Goal: Task Accomplishment & Management: Manage account settings

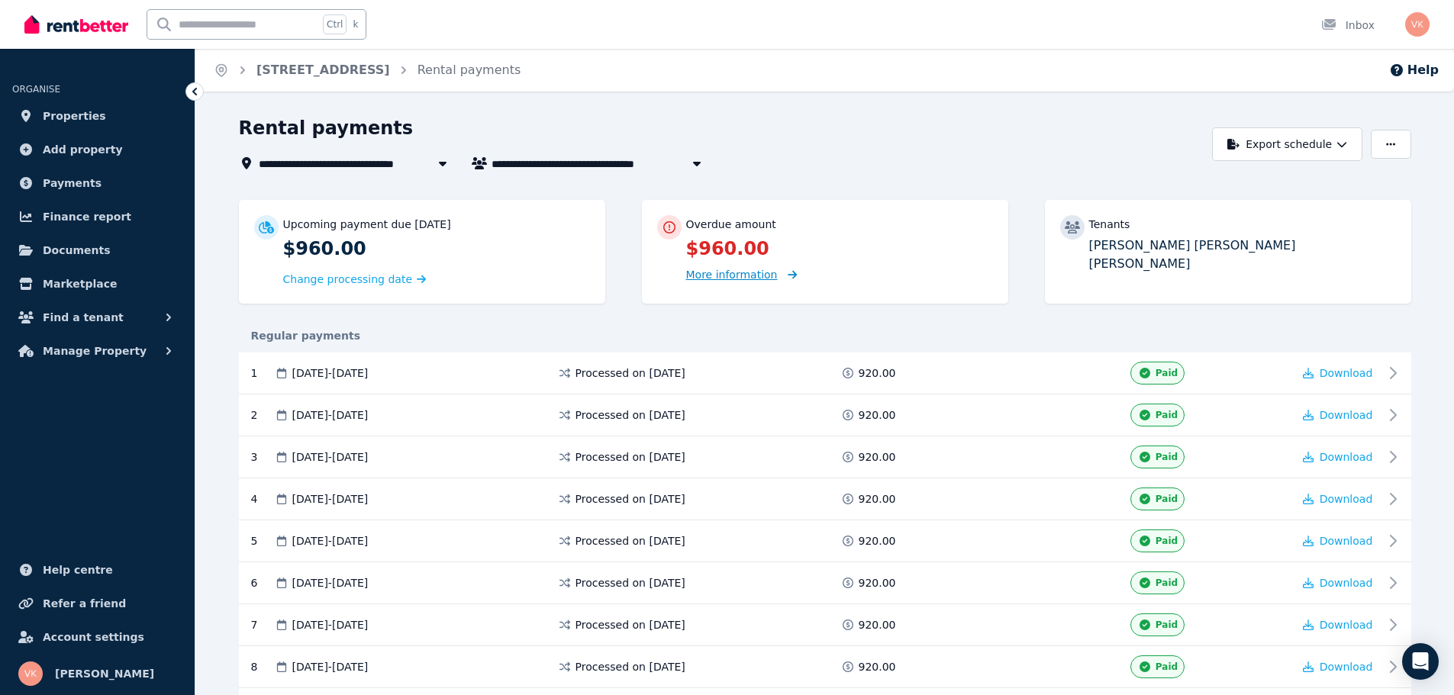
click at [737, 275] on span "More information" at bounding box center [732, 275] width 92 height 12
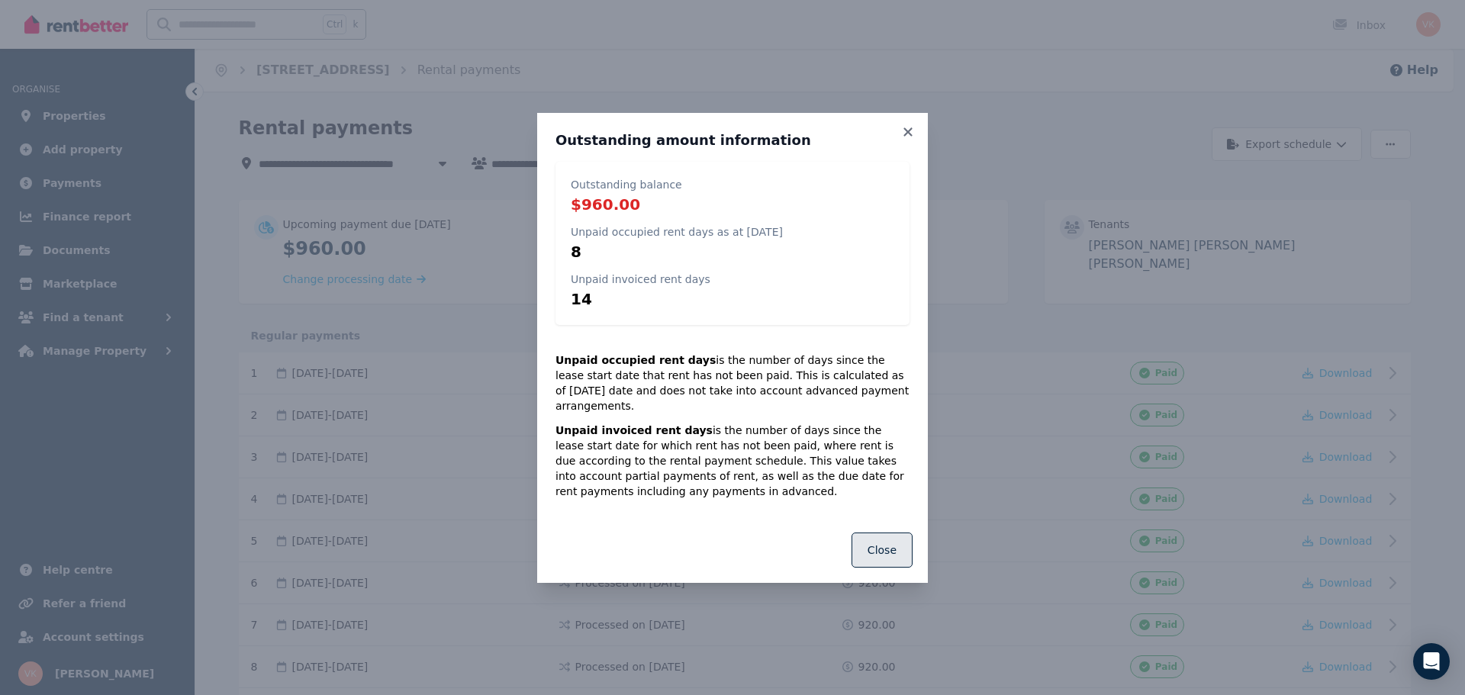
click at [889, 543] on button "Close" at bounding box center [882, 550] width 61 height 35
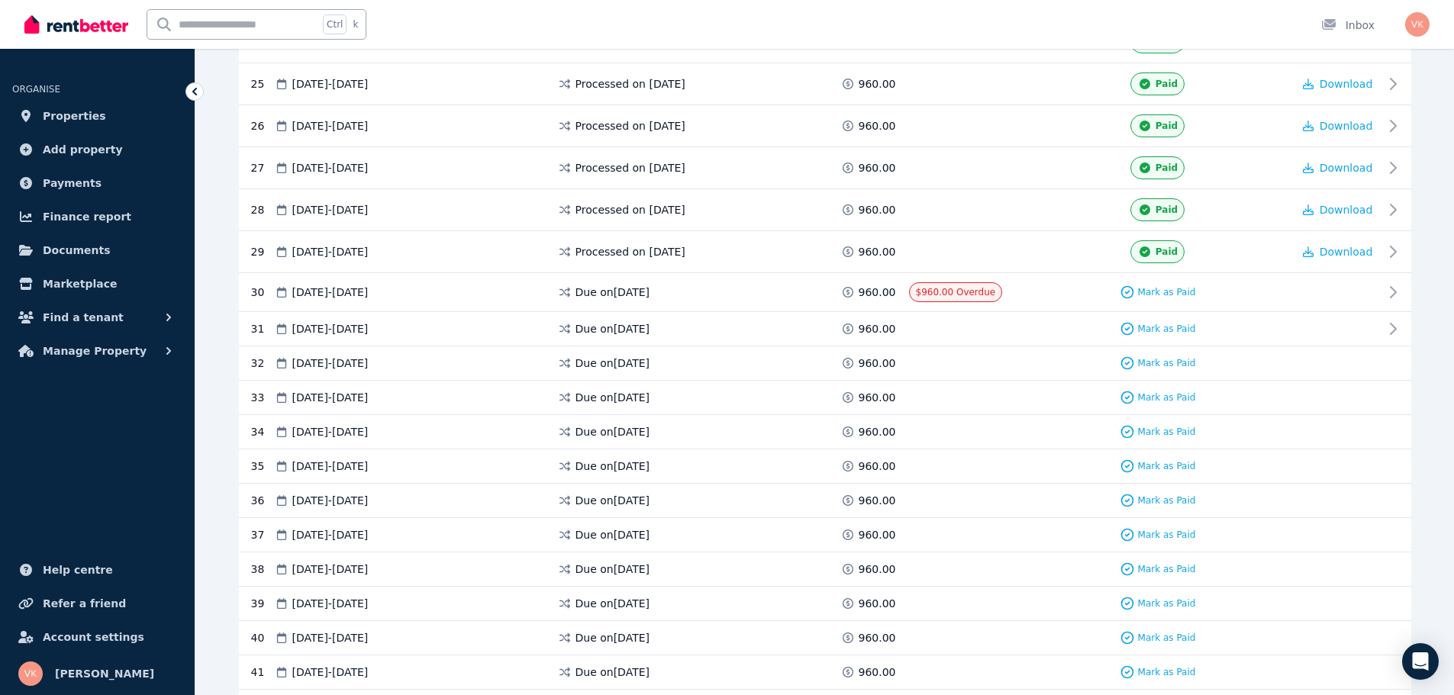
scroll to position [1296, 0]
click at [1162, 292] on span "Mark as Paid" at bounding box center [1167, 293] width 58 height 12
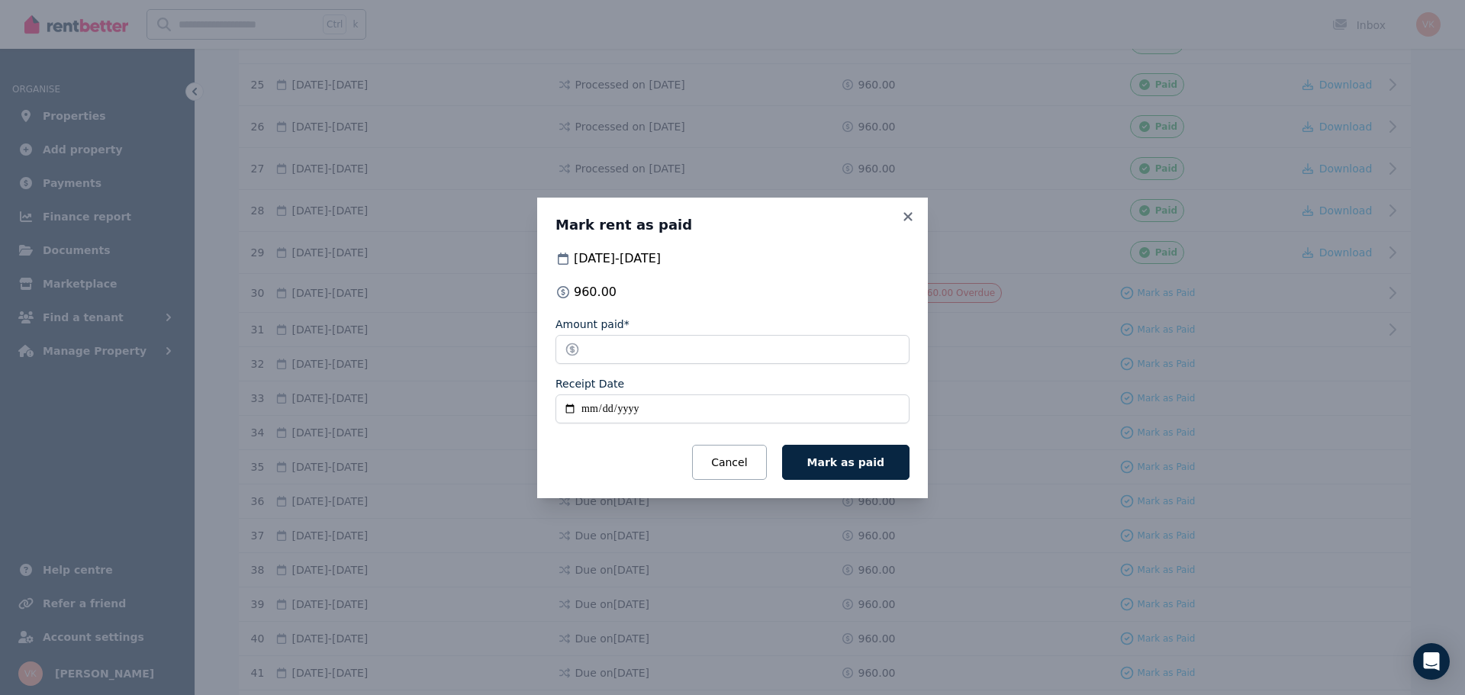
click at [584, 410] on input "Receipt Date" at bounding box center [732, 408] width 354 height 29
type input "**********"
click at [852, 458] on span "Mark as paid" at bounding box center [845, 462] width 77 height 12
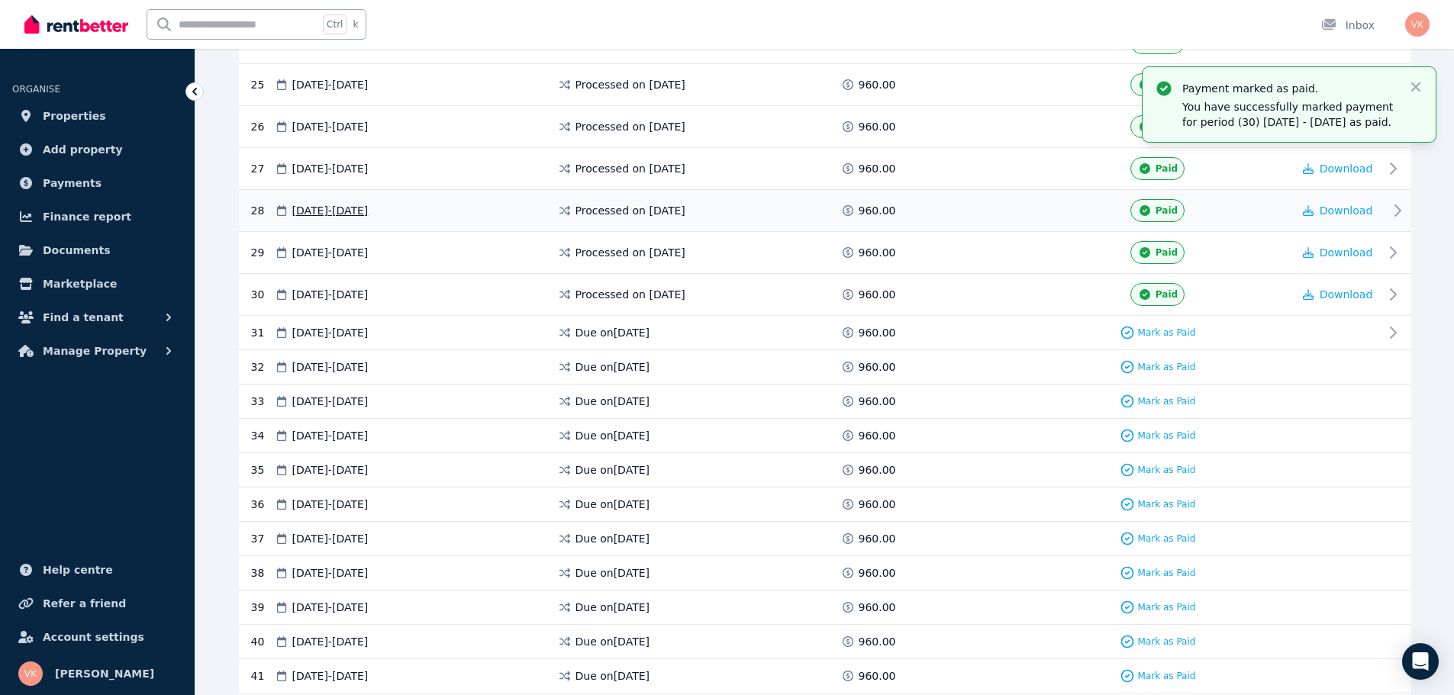
click at [1396, 205] on icon at bounding box center [1397, 210] width 18 height 18
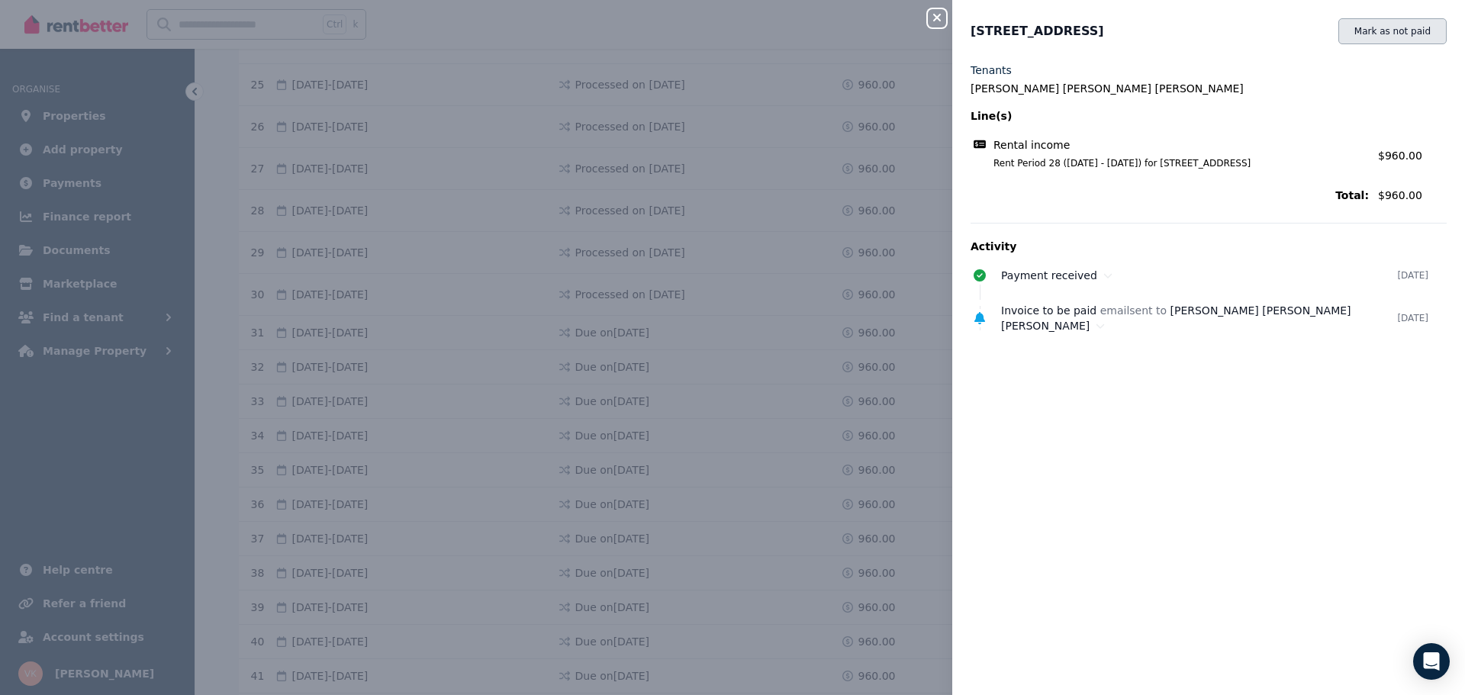
click at [1390, 37] on button "Mark as not paid" at bounding box center [1392, 31] width 108 height 26
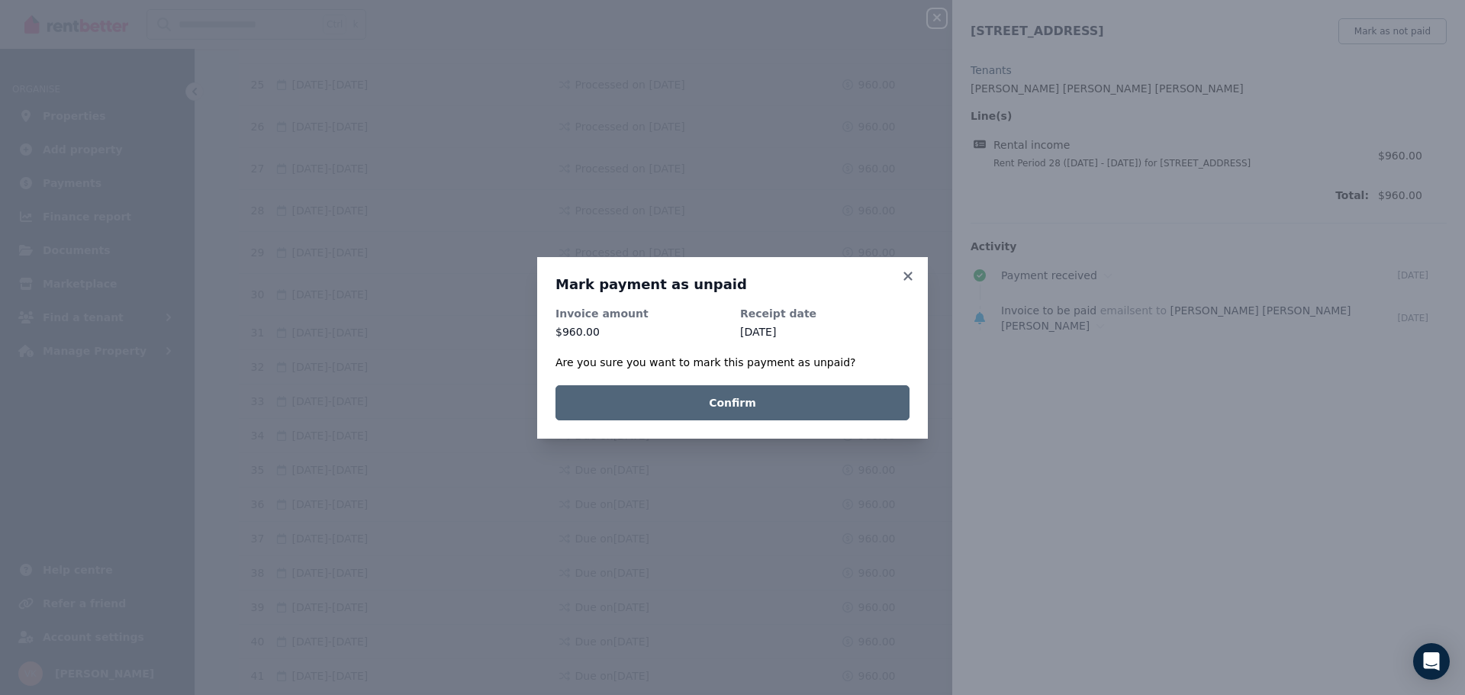
click at [809, 407] on button "Confirm" at bounding box center [732, 402] width 354 height 35
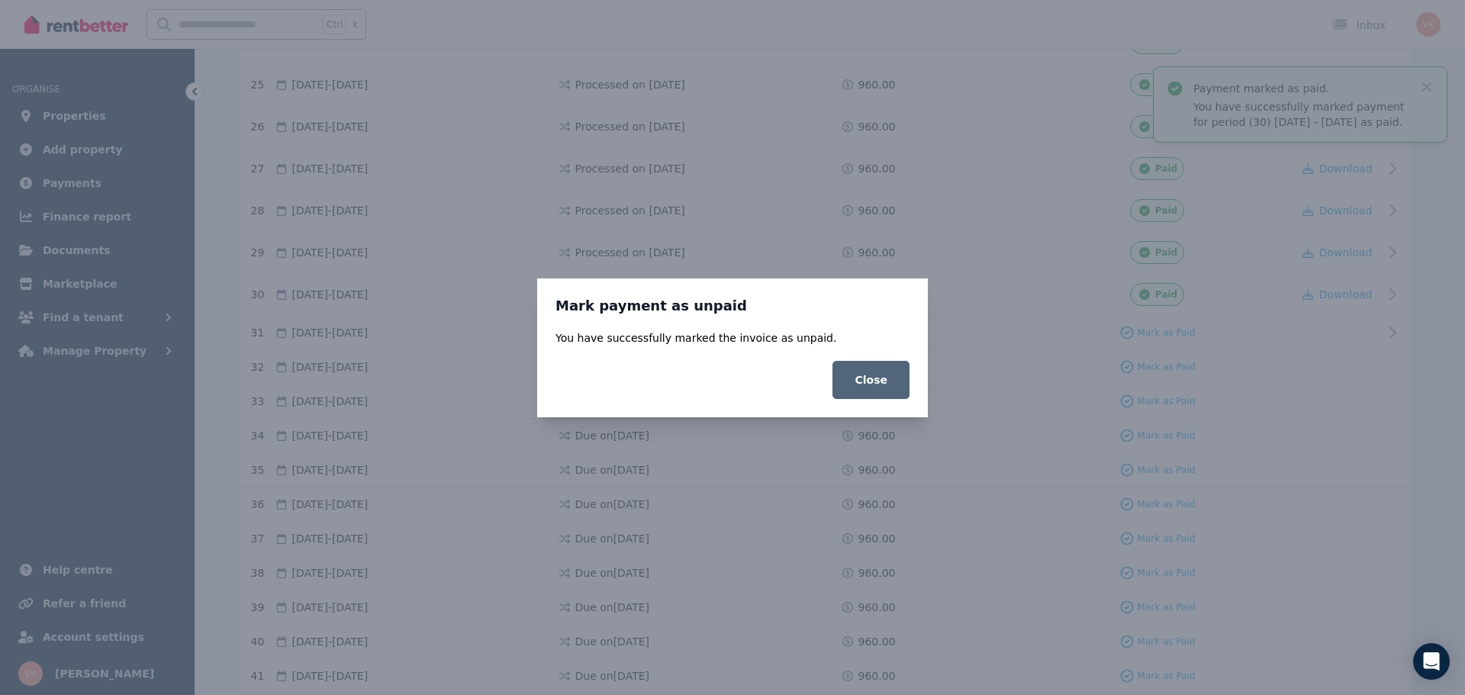
click at [864, 385] on button "Close" at bounding box center [870, 380] width 77 height 38
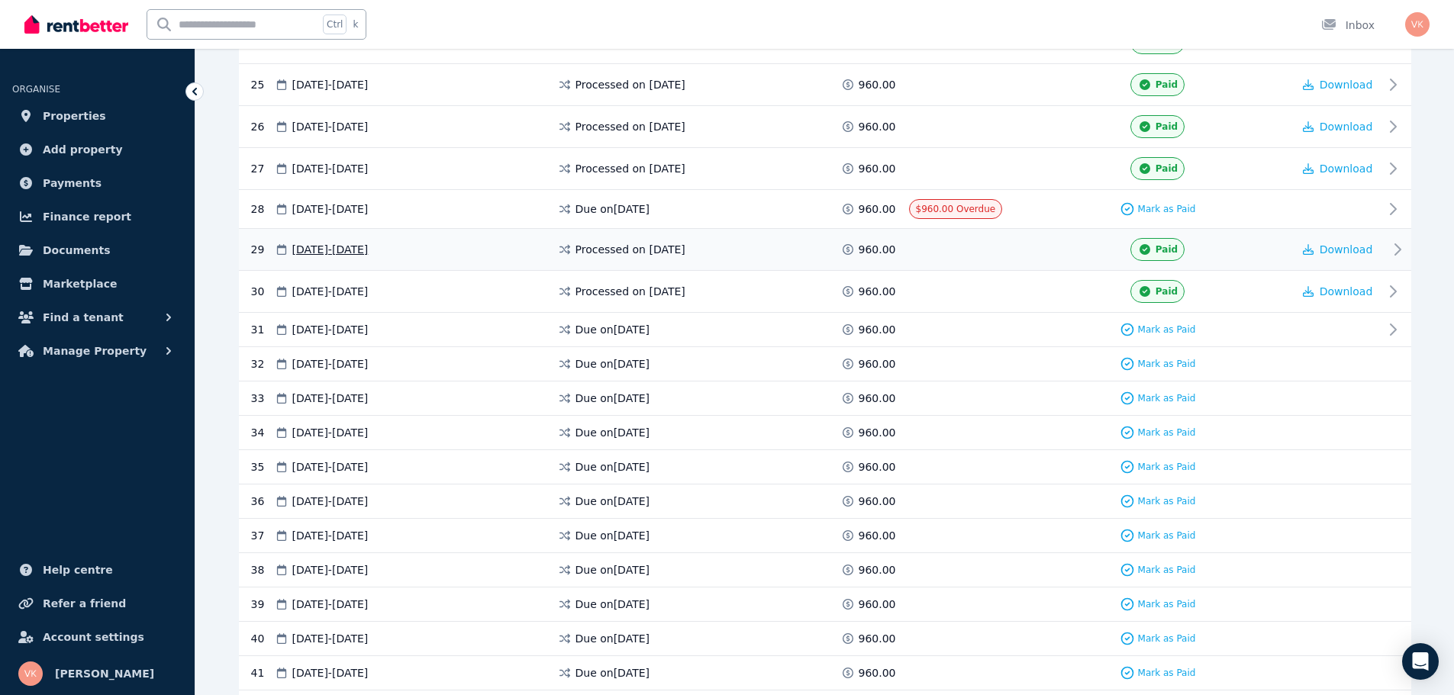
click at [1399, 246] on icon at bounding box center [1397, 249] width 18 height 18
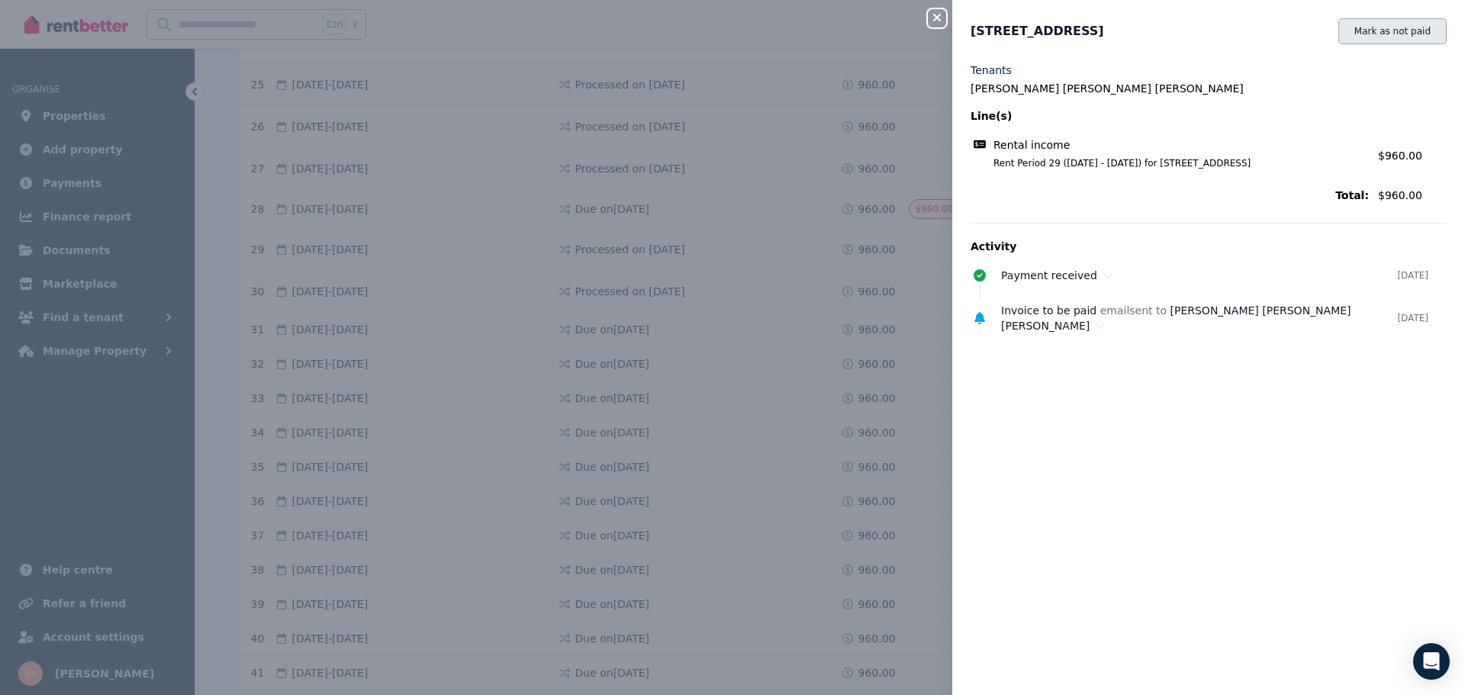
click at [1373, 34] on button "Mark as not paid" at bounding box center [1392, 31] width 108 height 26
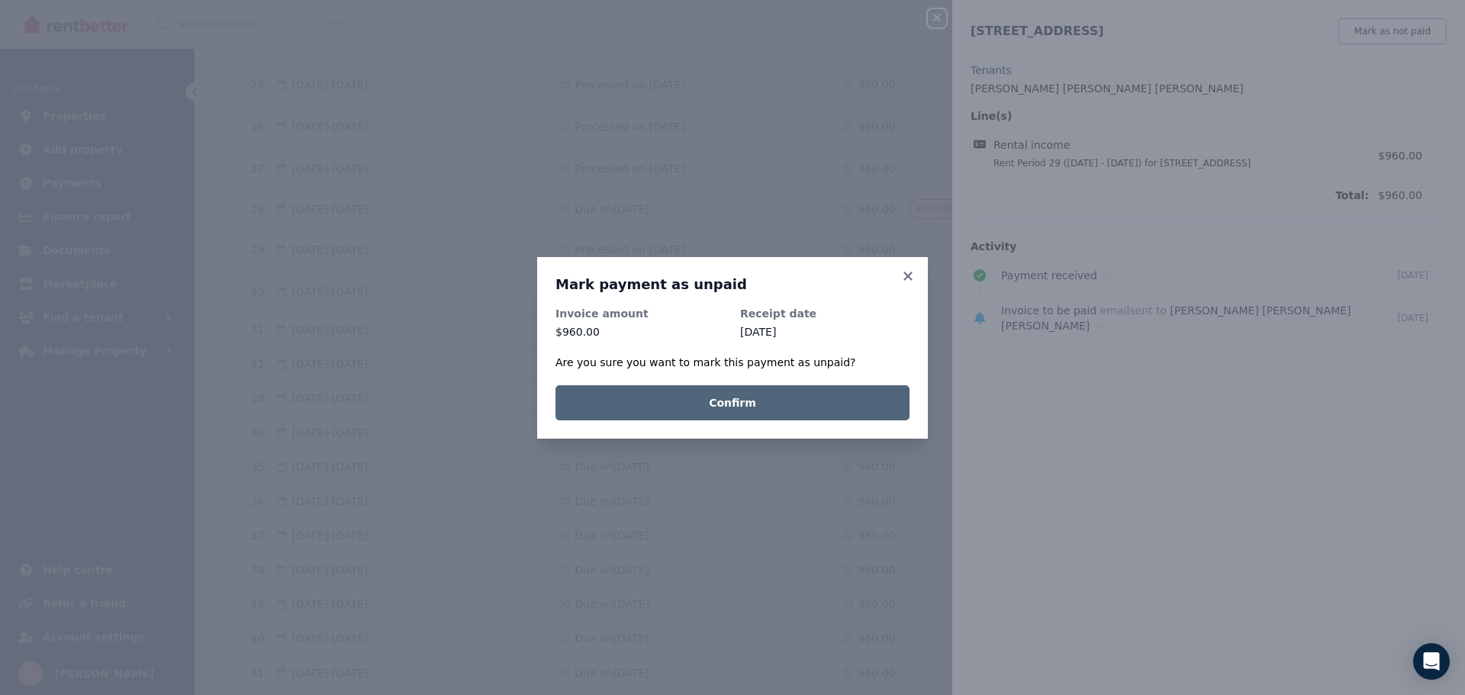
click at [811, 398] on button "Confirm" at bounding box center [732, 402] width 354 height 35
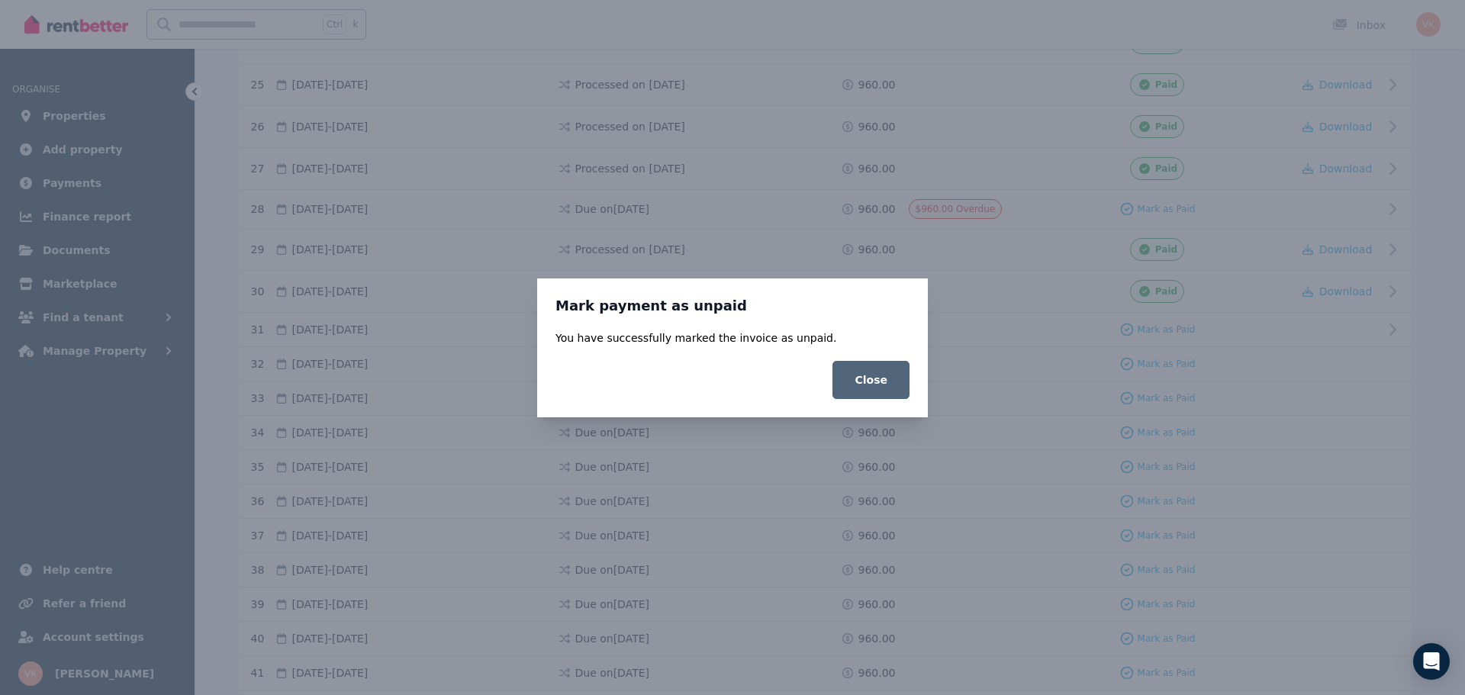
click at [865, 385] on button "Close" at bounding box center [870, 380] width 77 height 38
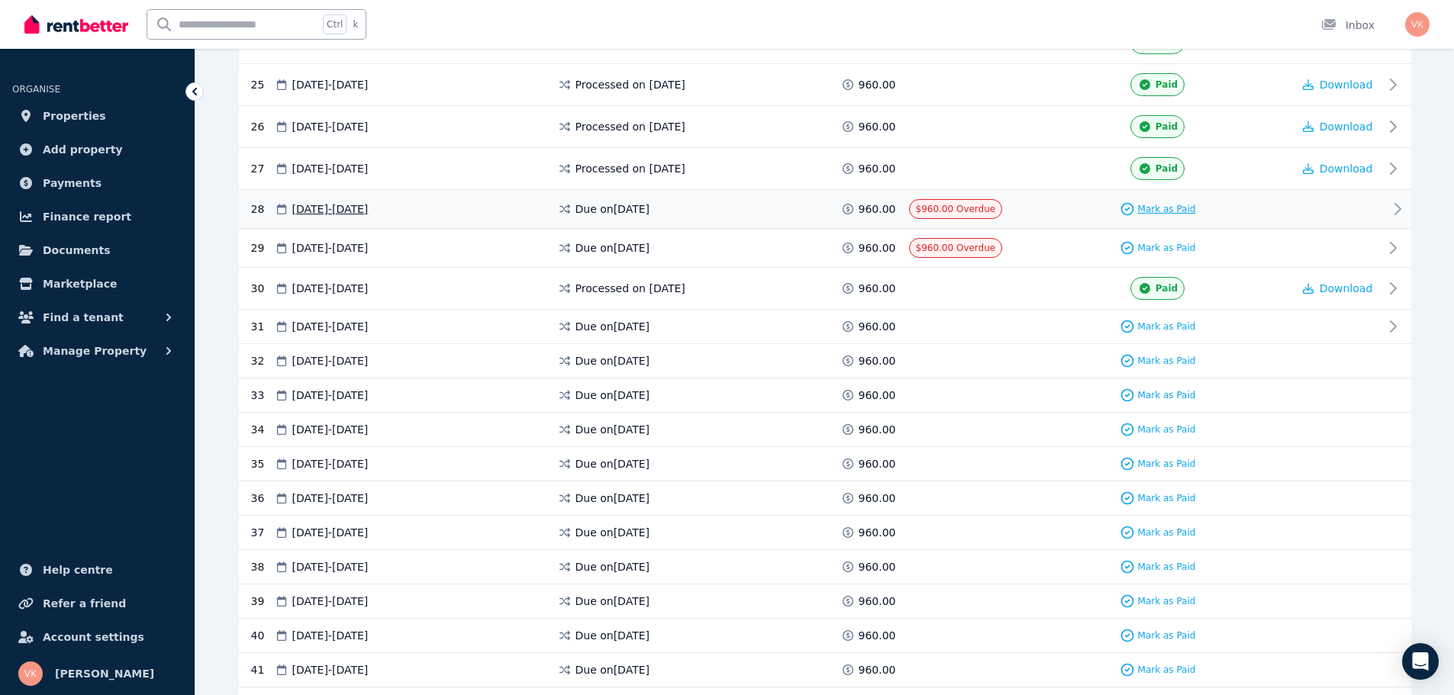
click at [1183, 206] on span "Mark as Paid" at bounding box center [1167, 209] width 58 height 12
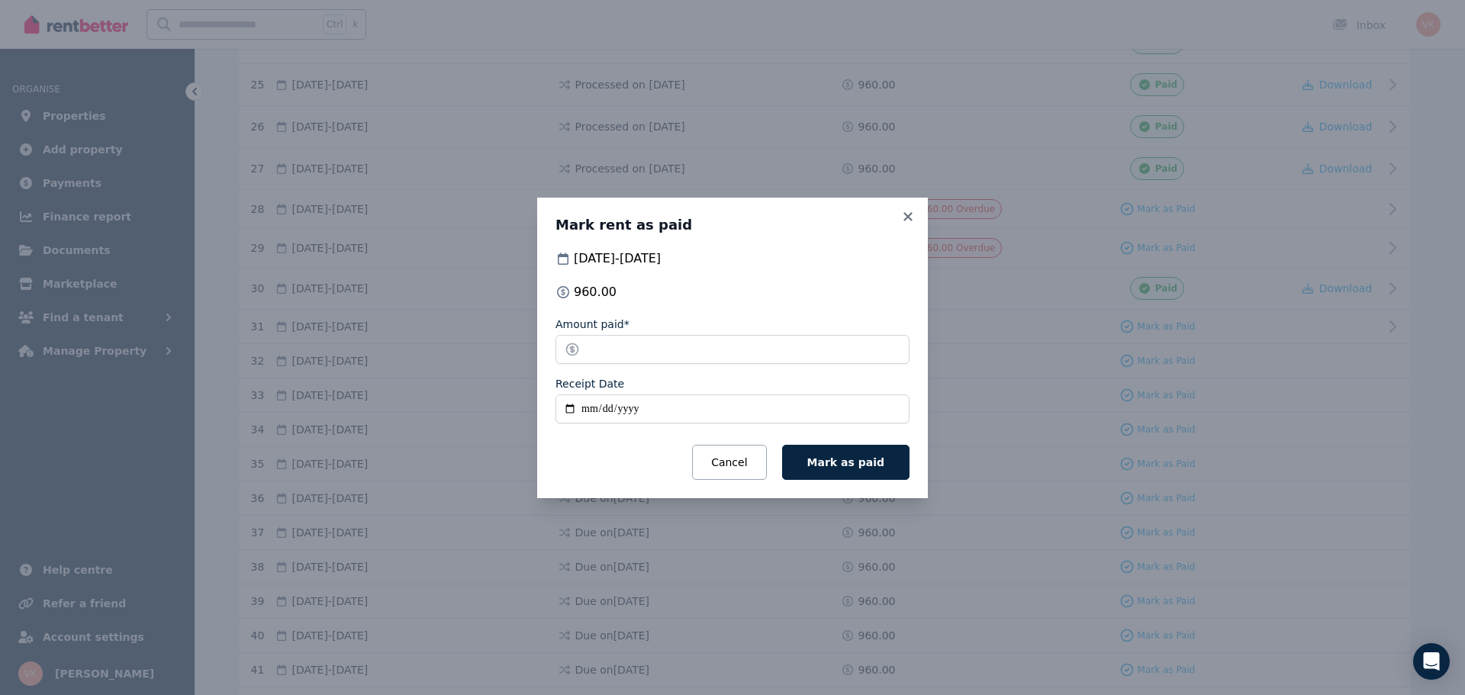
click at [585, 409] on input "Receipt Date" at bounding box center [732, 408] width 354 height 29
type input "**********"
click at [890, 456] on button "Mark as paid" at bounding box center [845, 462] width 127 height 35
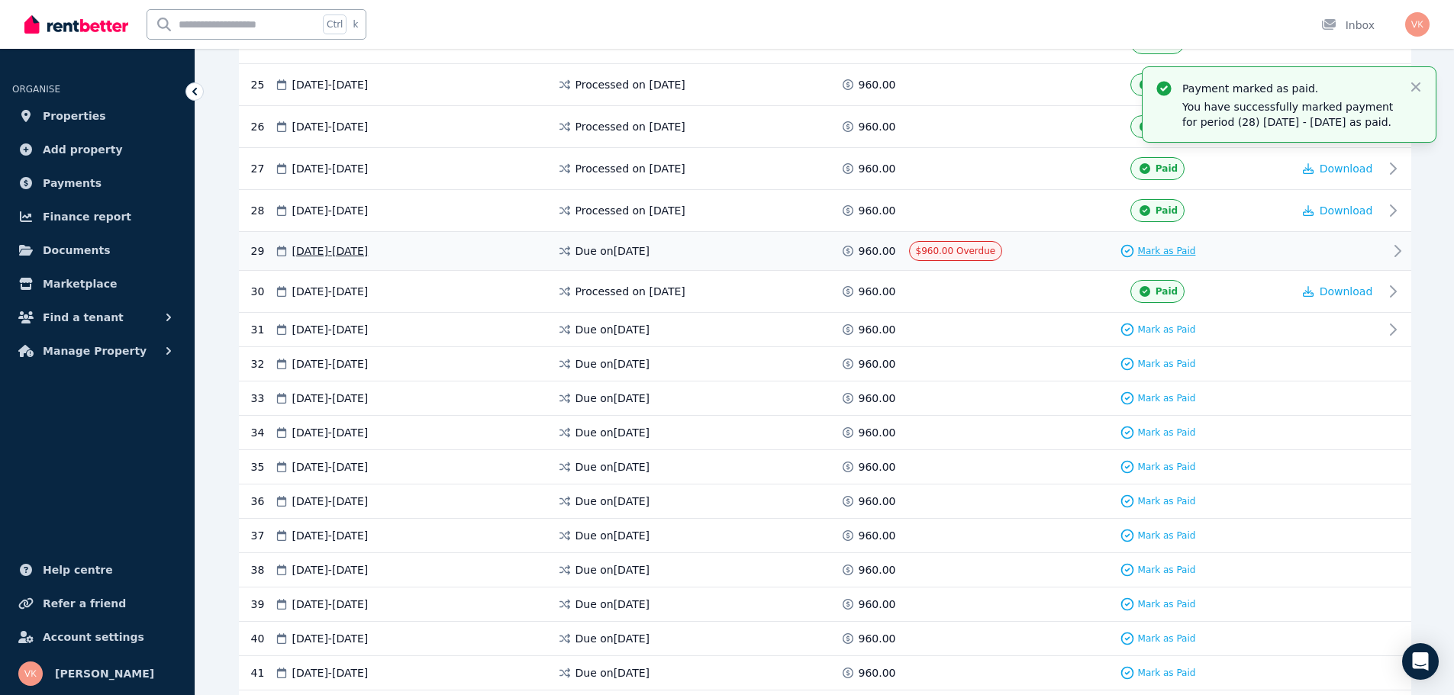
click at [1170, 253] on span "Mark as Paid" at bounding box center [1167, 251] width 58 height 12
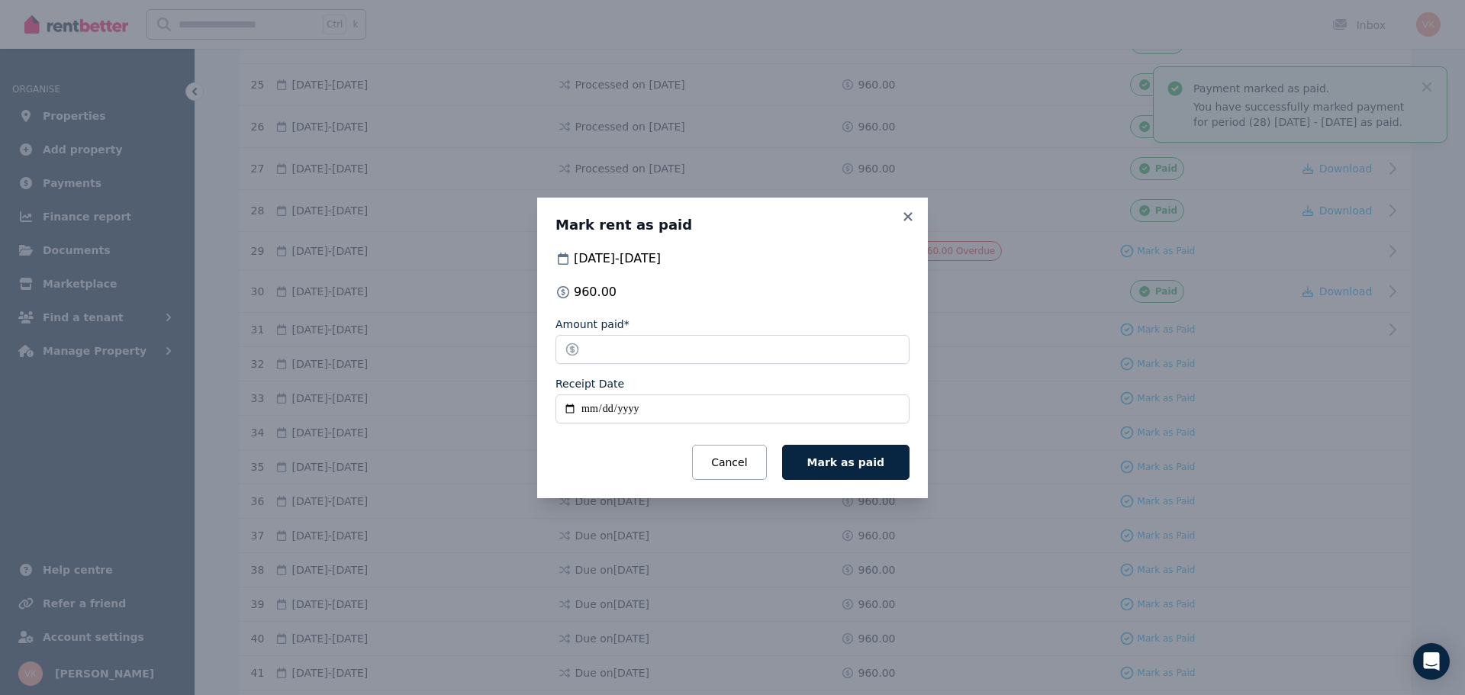
click at [581, 408] on input "Receipt Date" at bounding box center [732, 408] width 354 height 29
type input "**********"
click at [850, 472] on button "Mark as paid" at bounding box center [845, 462] width 127 height 35
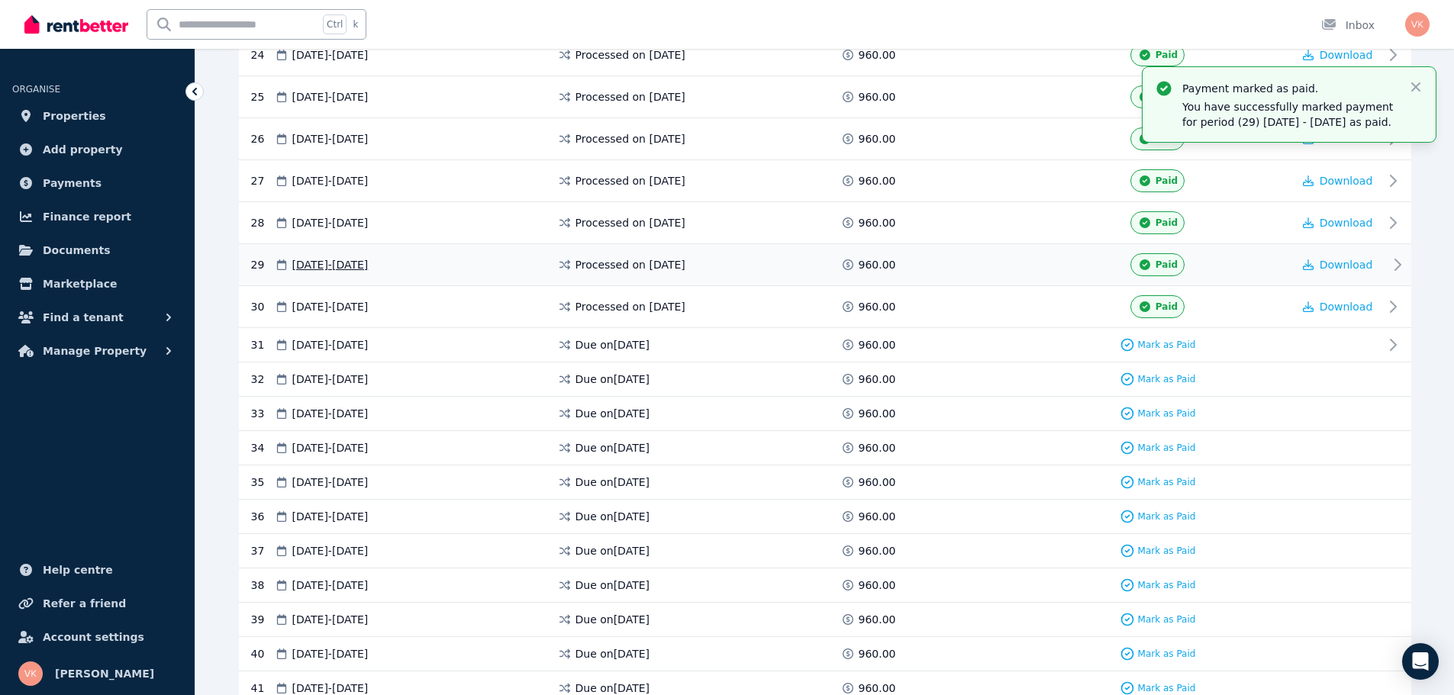
scroll to position [1372, 0]
